Goal: Information Seeking & Learning: Learn about a topic

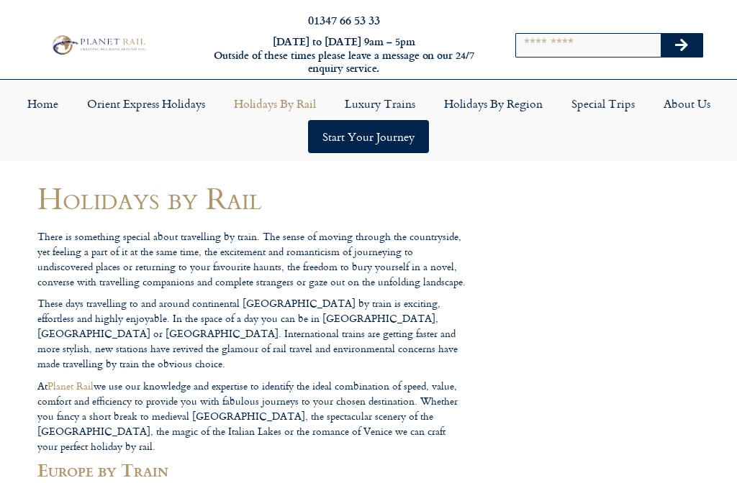
click at [506, 87] on link "About Us" at bounding box center [687, 103] width 76 height 33
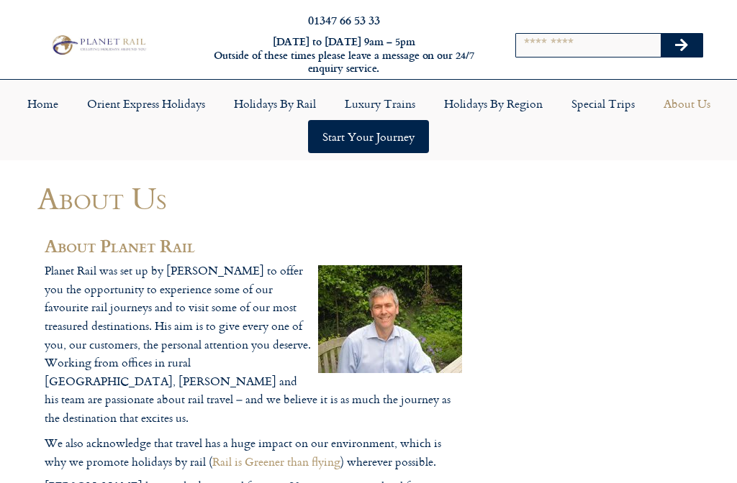
click at [36, 87] on link "Home" at bounding box center [43, 103] width 60 height 33
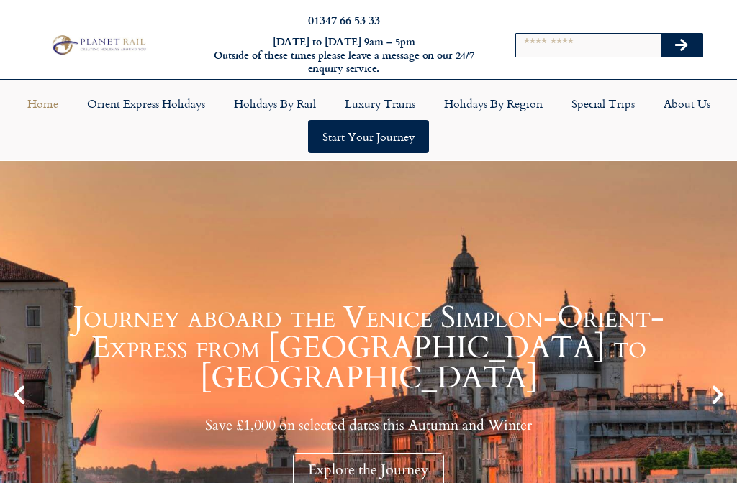
click at [174, 87] on link "Orient Express Holidays" at bounding box center [146, 103] width 147 height 33
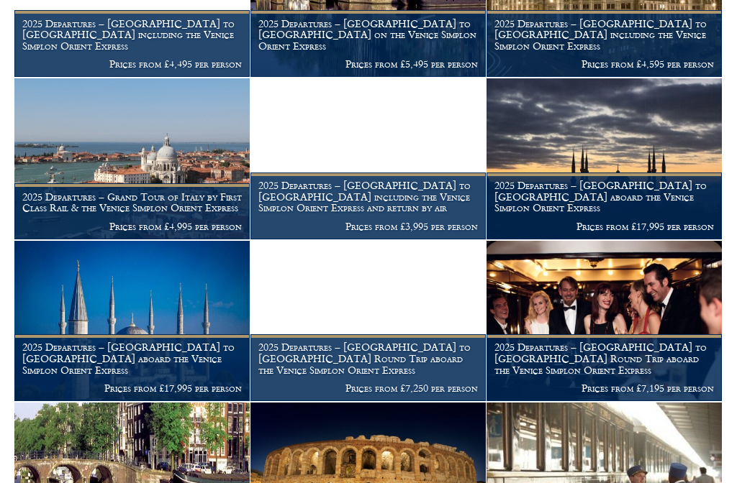
scroll to position [1061, 0]
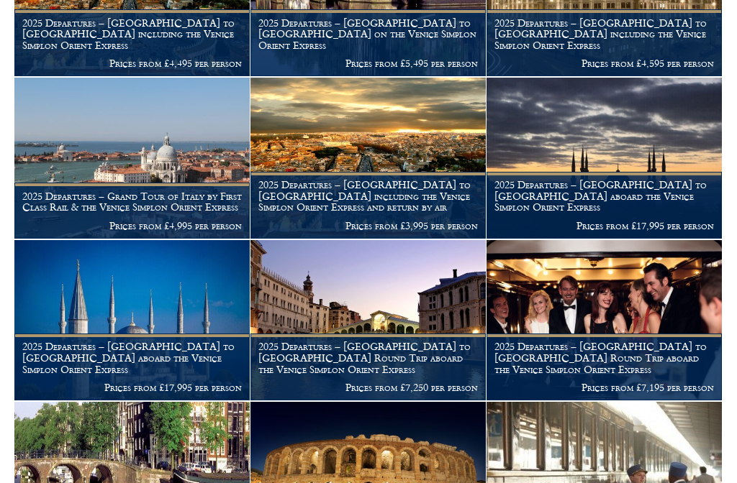
click at [146, 281] on img at bounding box center [131, 320] width 235 height 160
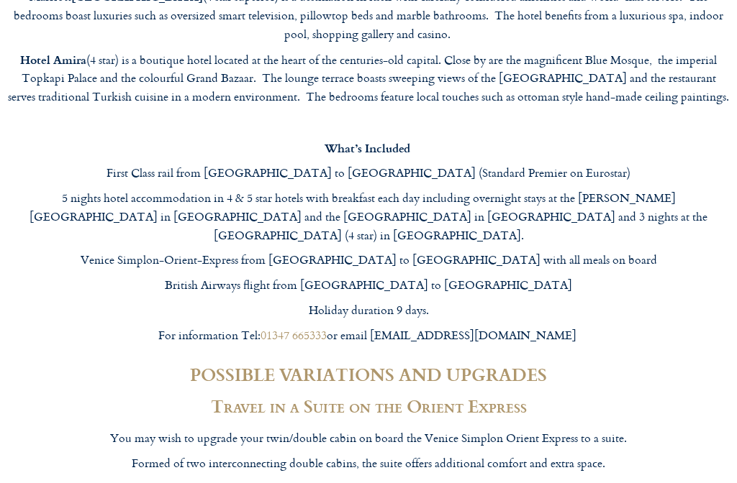
scroll to position [6617, 0]
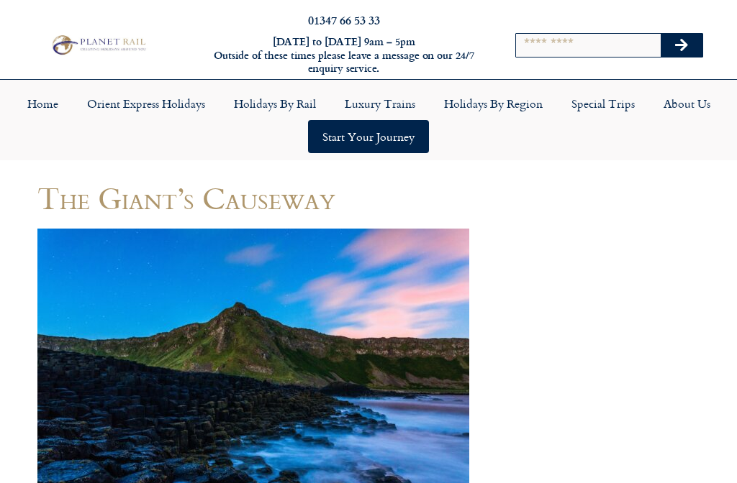
click at [599, 100] on link "Special Trips" at bounding box center [603, 103] width 92 height 33
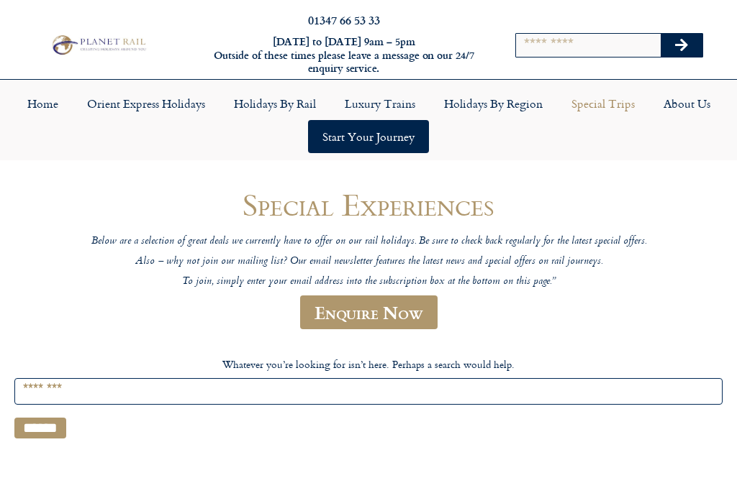
click at [387, 93] on link "Luxury Trains" at bounding box center [379, 103] width 99 height 33
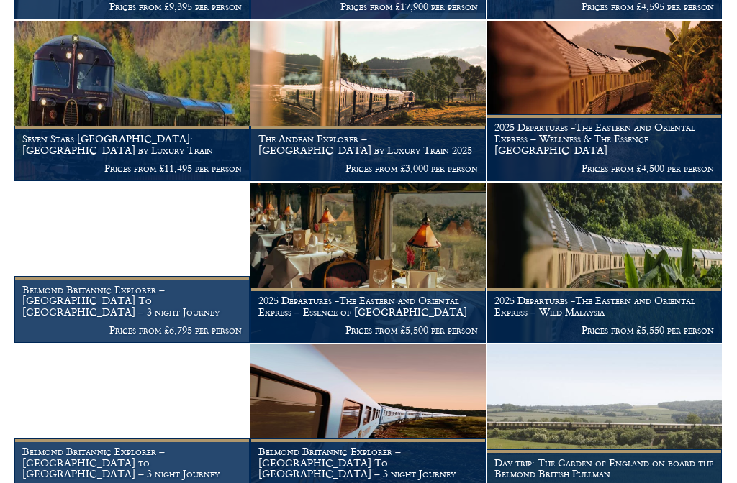
scroll to position [634, 0]
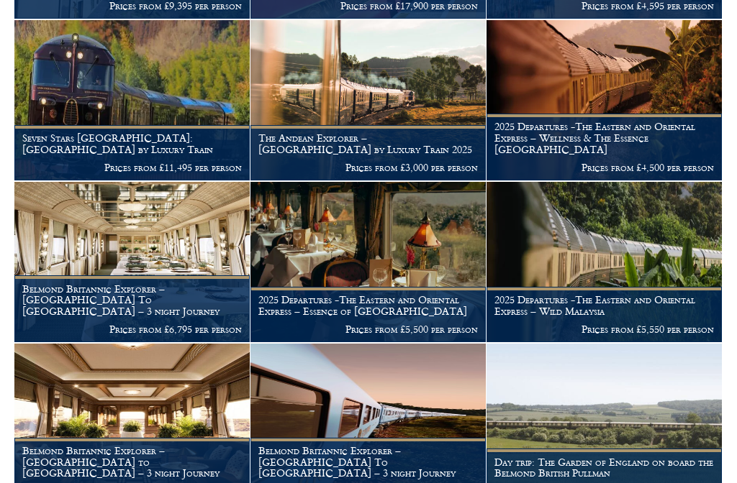
click at [380, 397] on img at bounding box center [367, 424] width 235 height 160
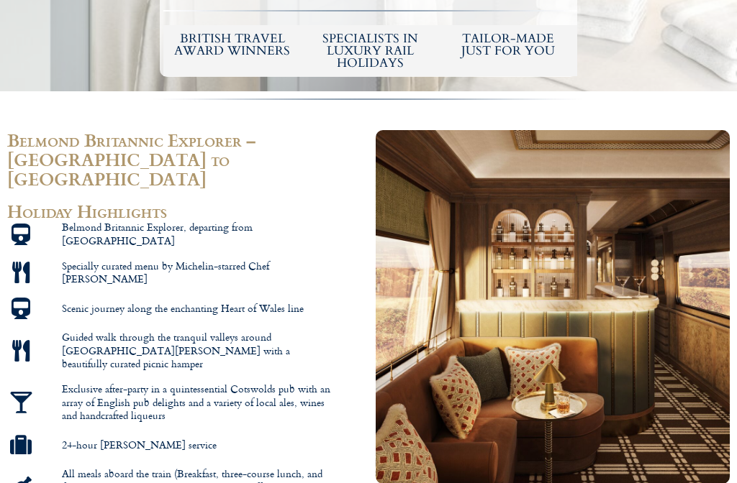
scroll to position [773, 0]
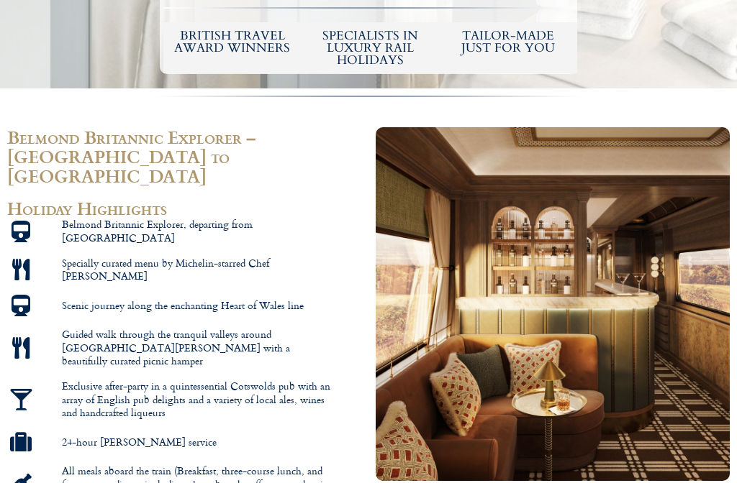
click at [498, 305] on img at bounding box center [553, 304] width 354 height 354
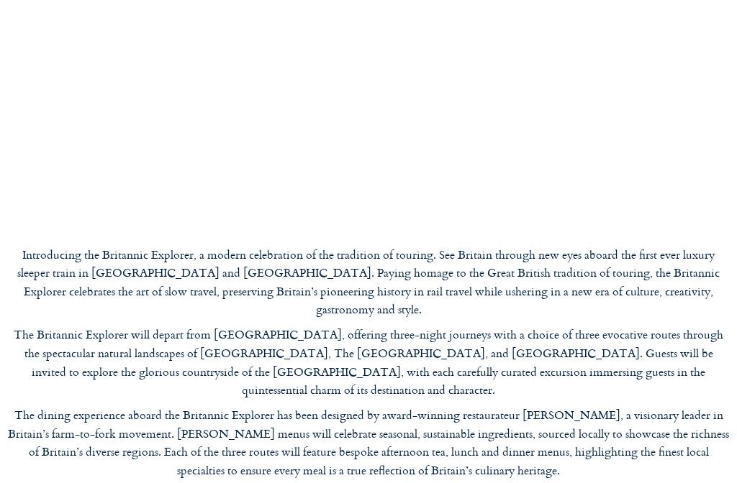
scroll to position [4530, 0]
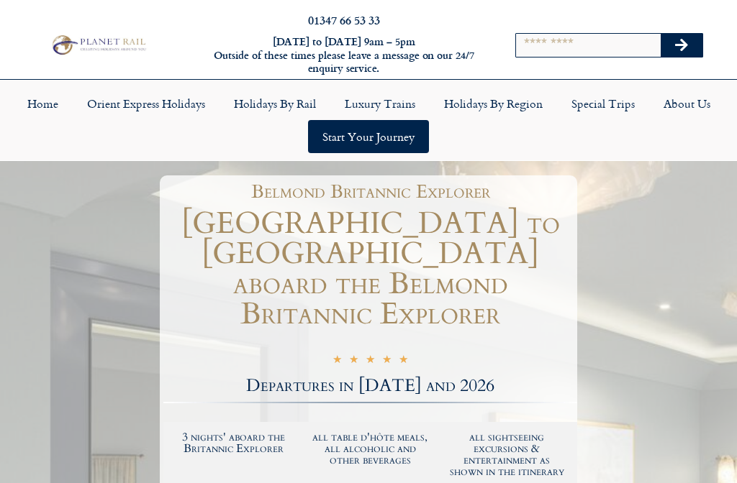
scroll to position [0, 0]
click at [699, 90] on link "About Us" at bounding box center [687, 103] width 76 height 33
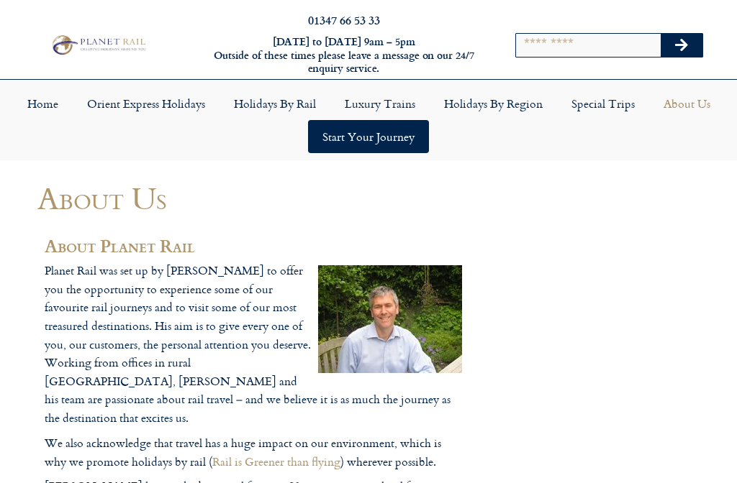
click at [113, 42] on img at bounding box center [98, 45] width 100 height 24
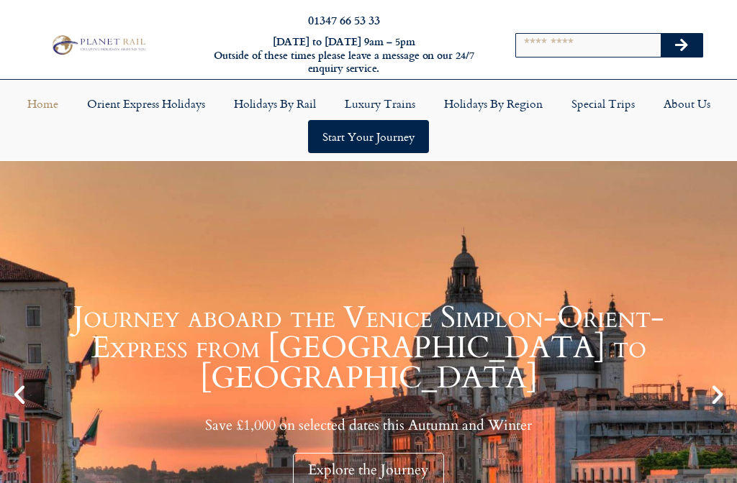
click at [609, 93] on link "Special Trips" at bounding box center [603, 103] width 92 height 33
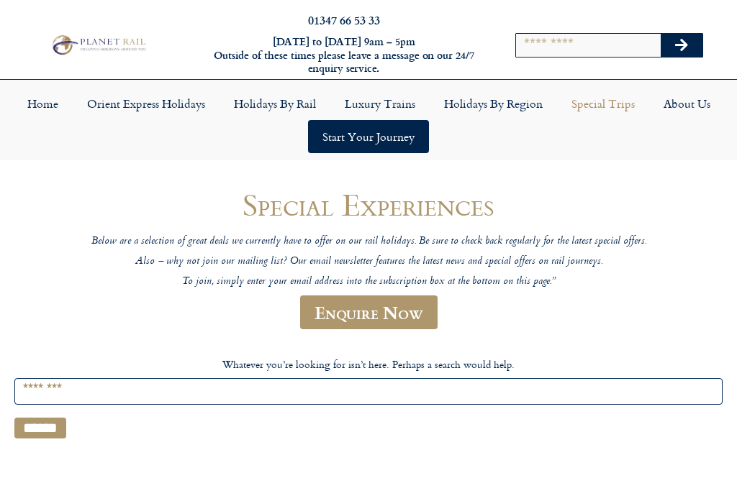
click at [391, 298] on link "Enquire Now" at bounding box center [368, 313] width 137 height 34
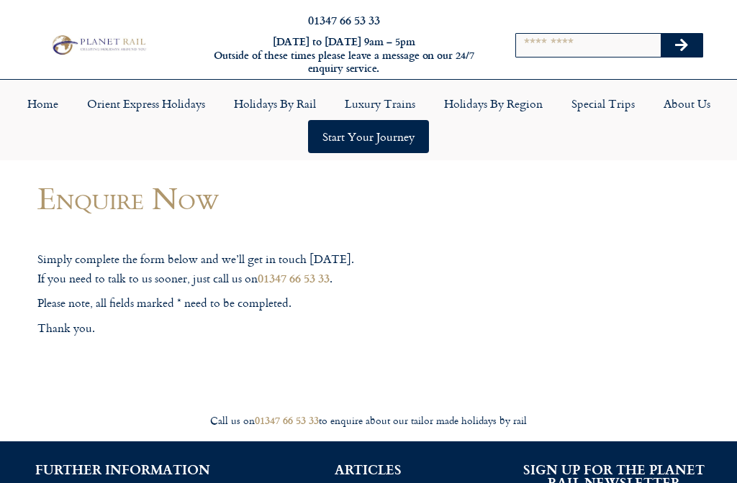
click at [555, 36] on input "Search" at bounding box center [588, 45] width 145 height 23
type input "**********"
click at [681, 38] on button "Search" at bounding box center [681, 45] width 42 height 23
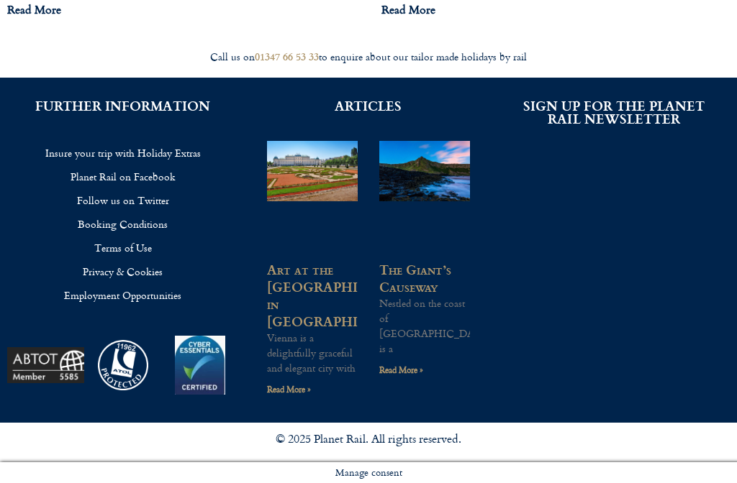
scroll to position [2320, 0]
click at [381, 18] on link "Read More" at bounding box center [408, 9] width 54 height 17
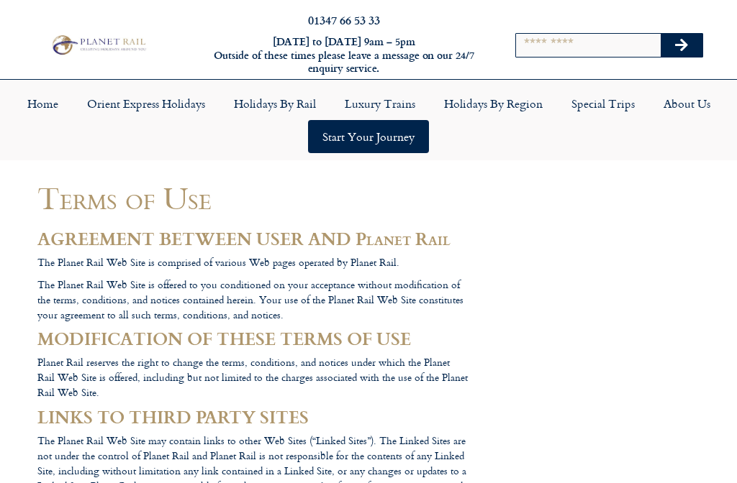
click at [705, 87] on link "About Us" at bounding box center [687, 103] width 76 height 33
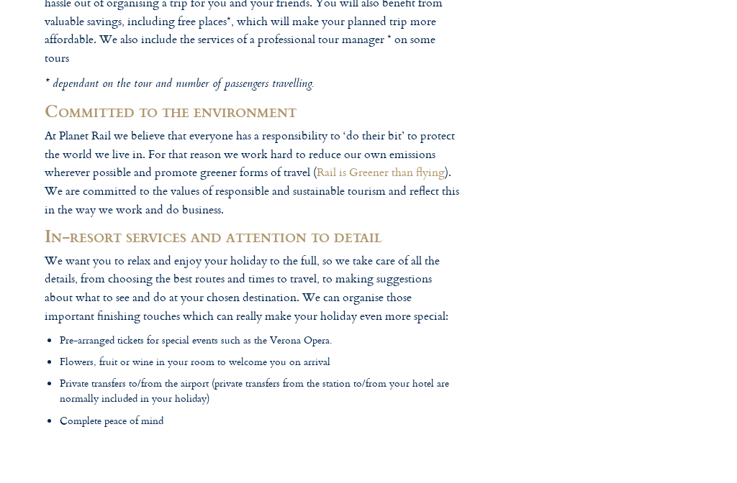
scroll to position [1785, 0]
